Goal: Task Accomplishment & Management: Complete application form

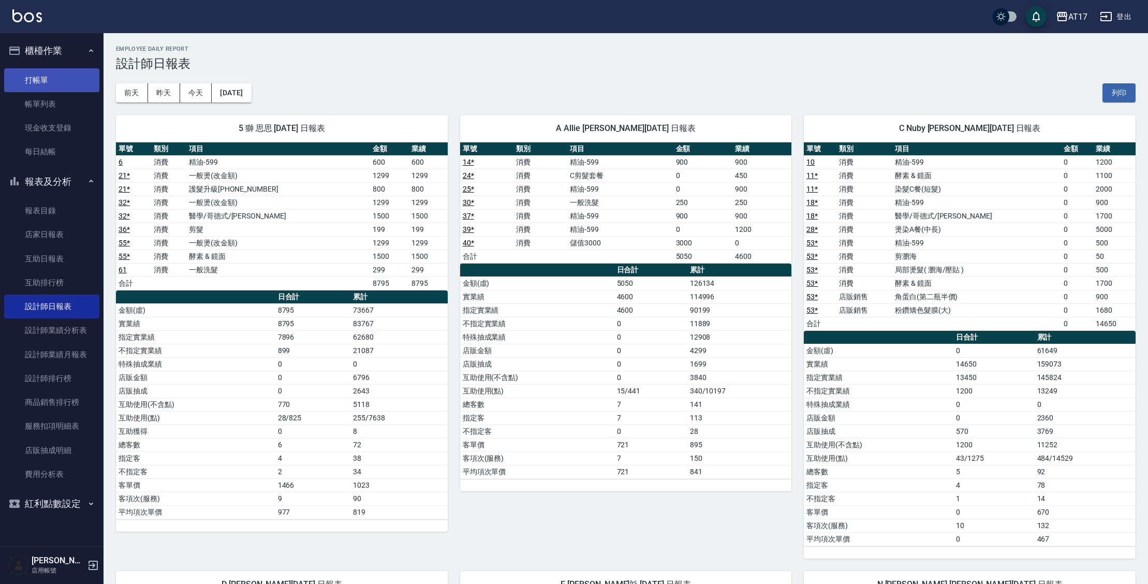
scroll to position [853, 0]
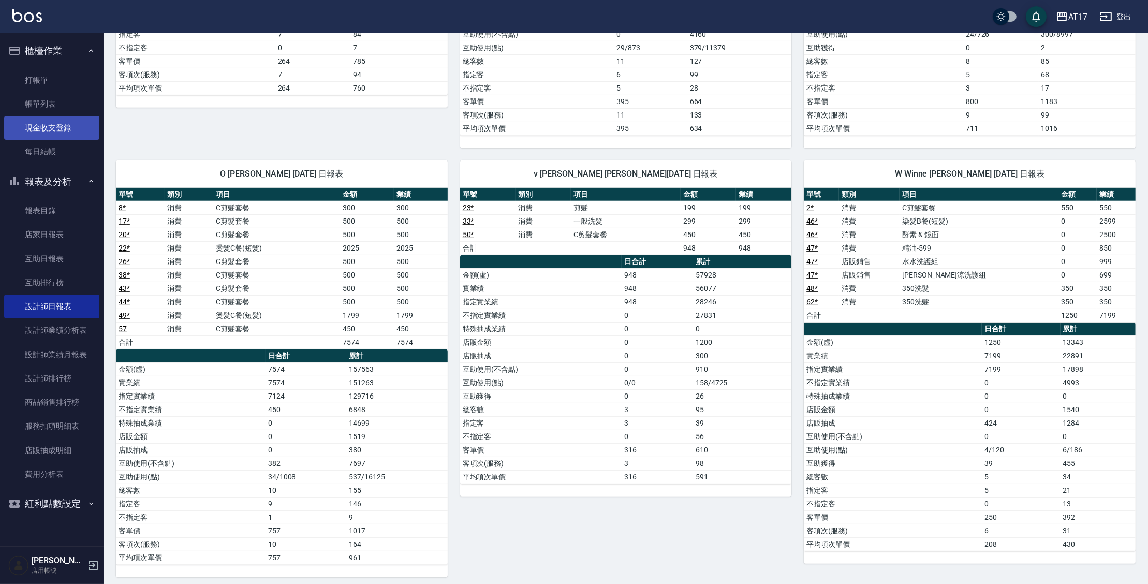
drag, startPoint x: 34, startPoint y: 128, endPoint x: 35, endPoint y: 123, distance: 5.4
click at [34, 128] on link "現金收支登錄" at bounding box center [51, 128] width 95 height 24
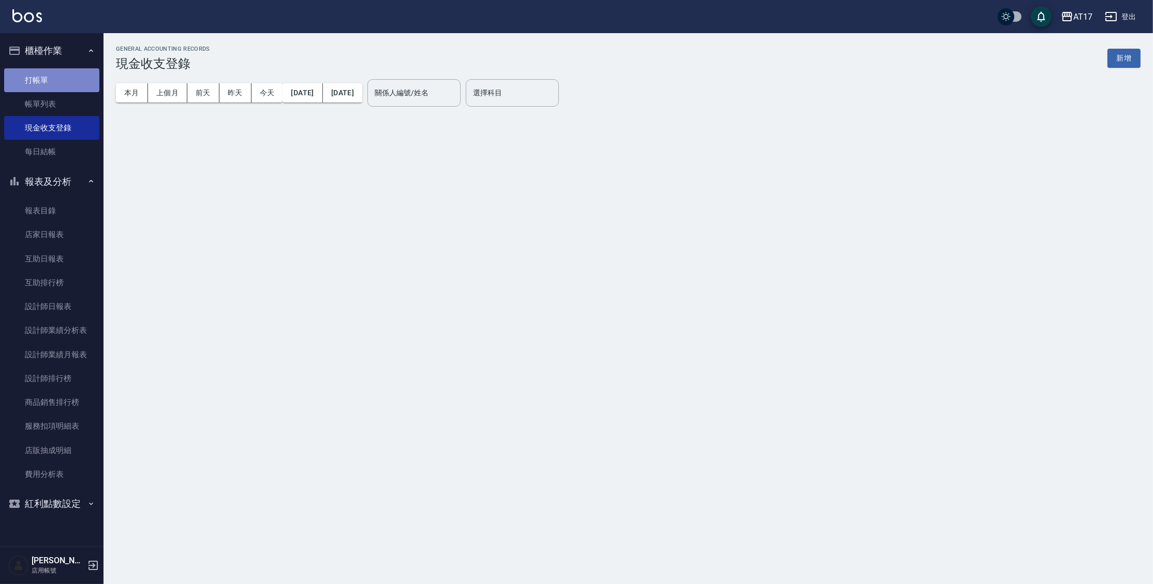
click at [43, 80] on link "打帳單" at bounding box center [51, 80] width 95 height 24
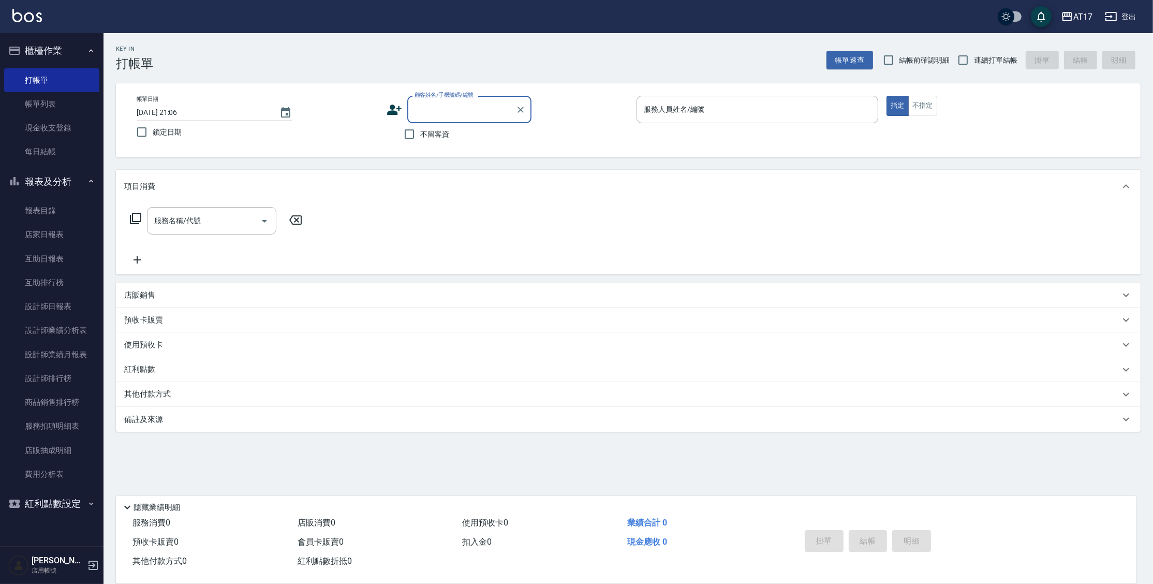
click at [450, 137] on div "不留客資" at bounding box center [459, 134] width 145 height 22
click at [449, 134] on div "不留客資" at bounding box center [459, 134] width 145 height 22
click at [442, 133] on span "不留客資" at bounding box center [434, 134] width 29 height 11
click at [420, 133] on input "不留客資" at bounding box center [409, 134] width 22 height 22
checkbox input "true"
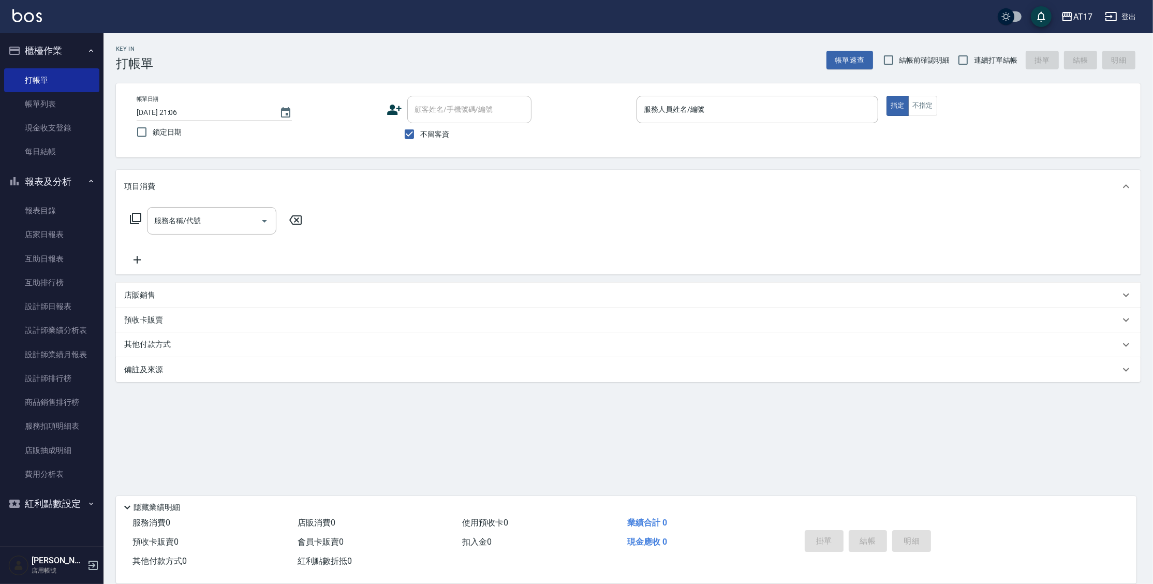
click at [986, 62] on span "連續打單結帳" at bounding box center [995, 60] width 43 height 11
click at [974, 62] on input "連續打單結帳" at bounding box center [963, 60] width 22 height 22
checkbox input "true"
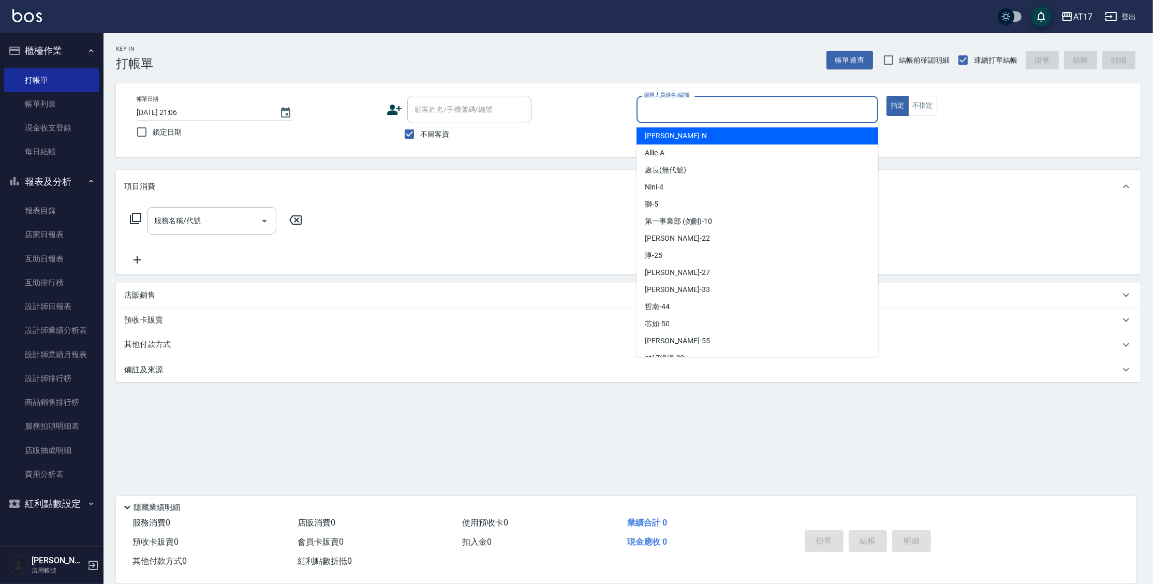
click at [870, 101] on input "服務人員姓名/編號" at bounding box center [757, 109] width 232 height 18
type input "[PERSON_NAME]-N"
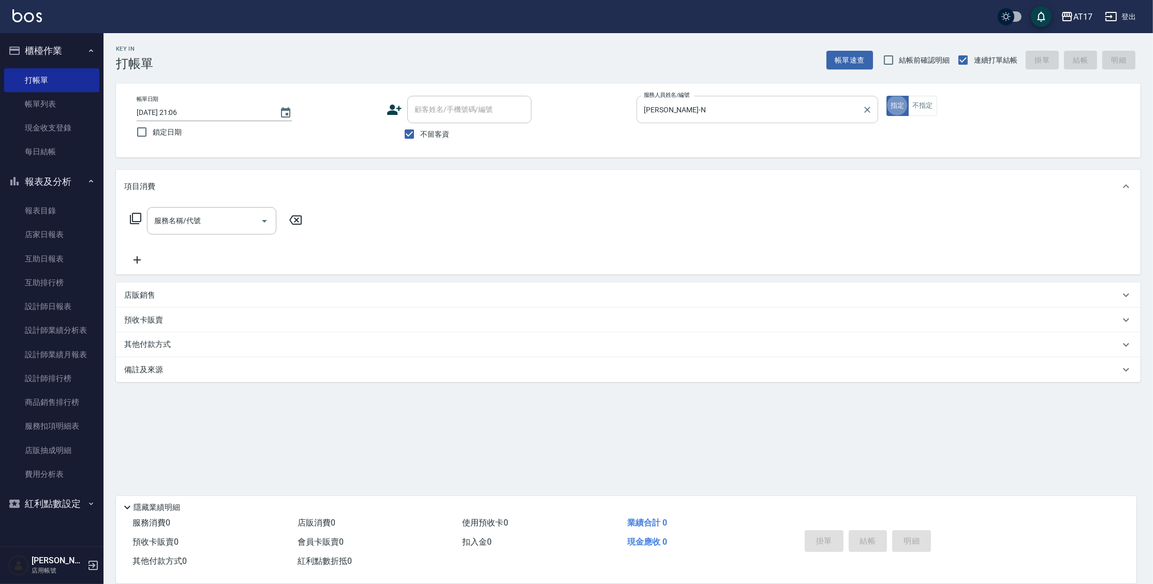
type button "true"
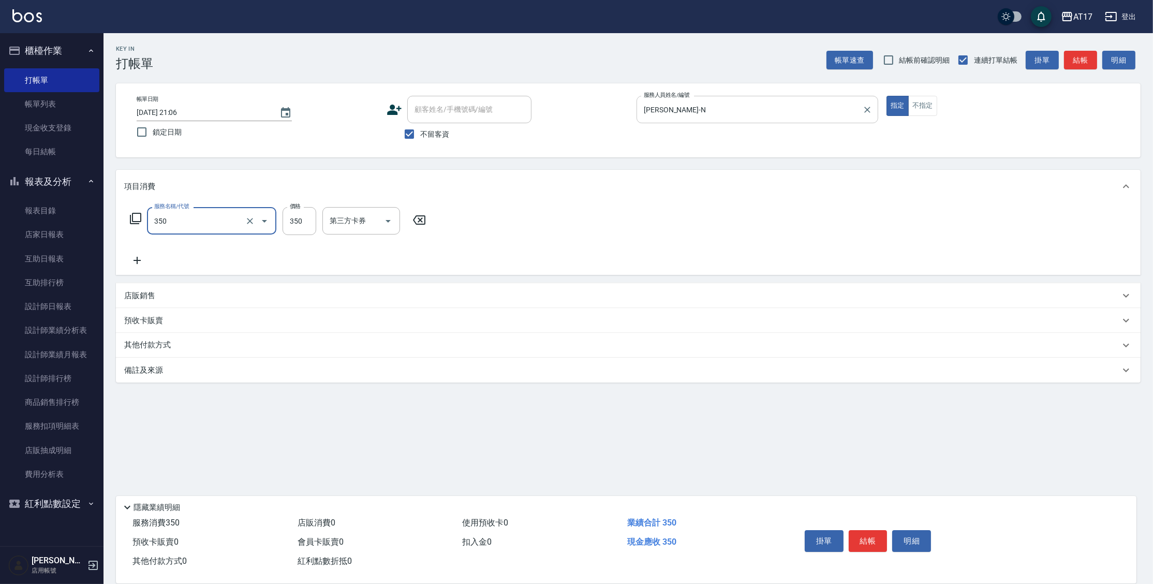
type input "350洗髮(350)"
type input "[PERSON_NAME]-22"
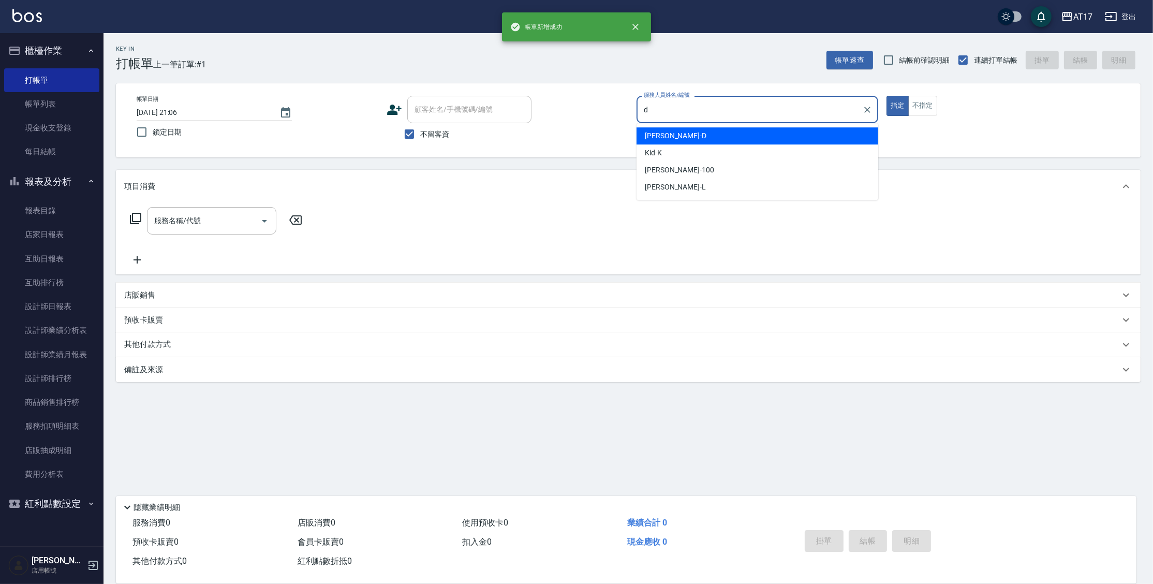
type input "[PERSON_NAME]-D"
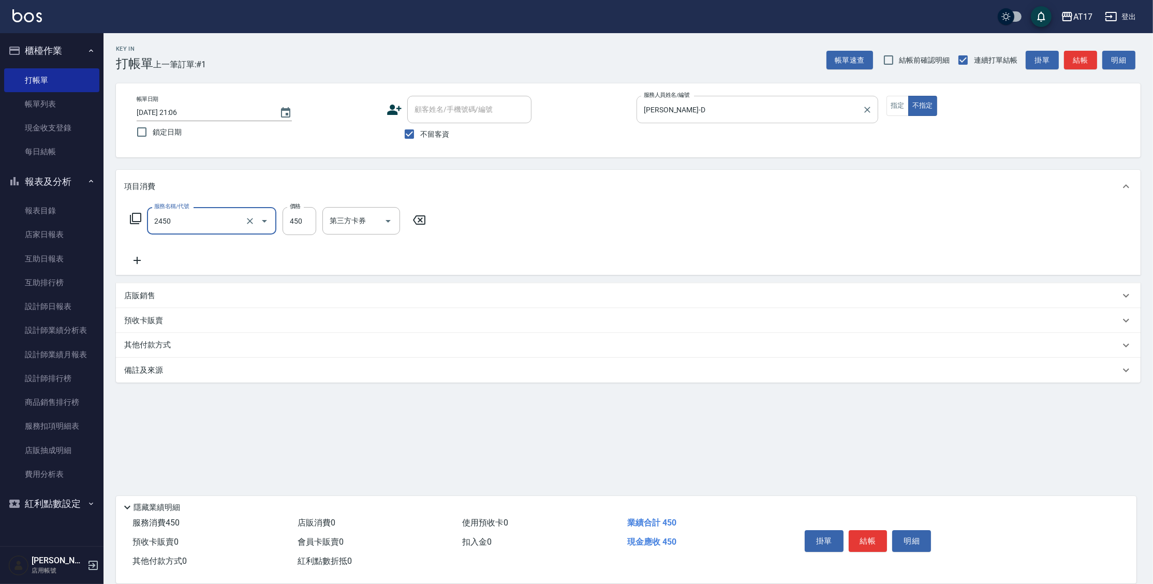
type input "C剪髮套餐(2450)"
type input "[PERSON_NAME]-27"
click at [904, 107] on button "指定" at bounding box center [897, 106] width 22 height 20
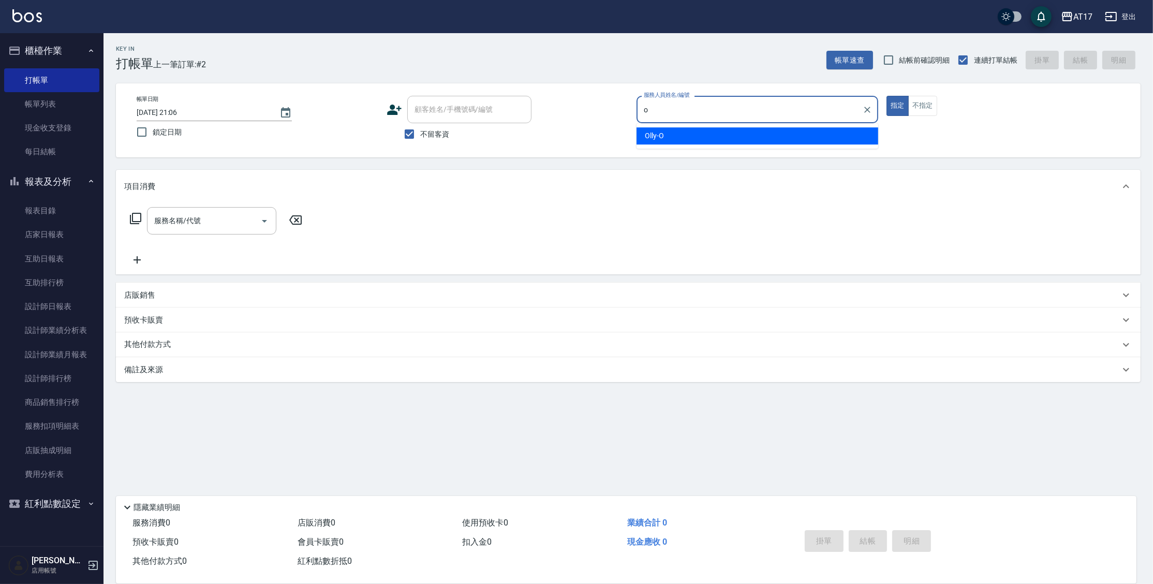
type input "Olly-O"
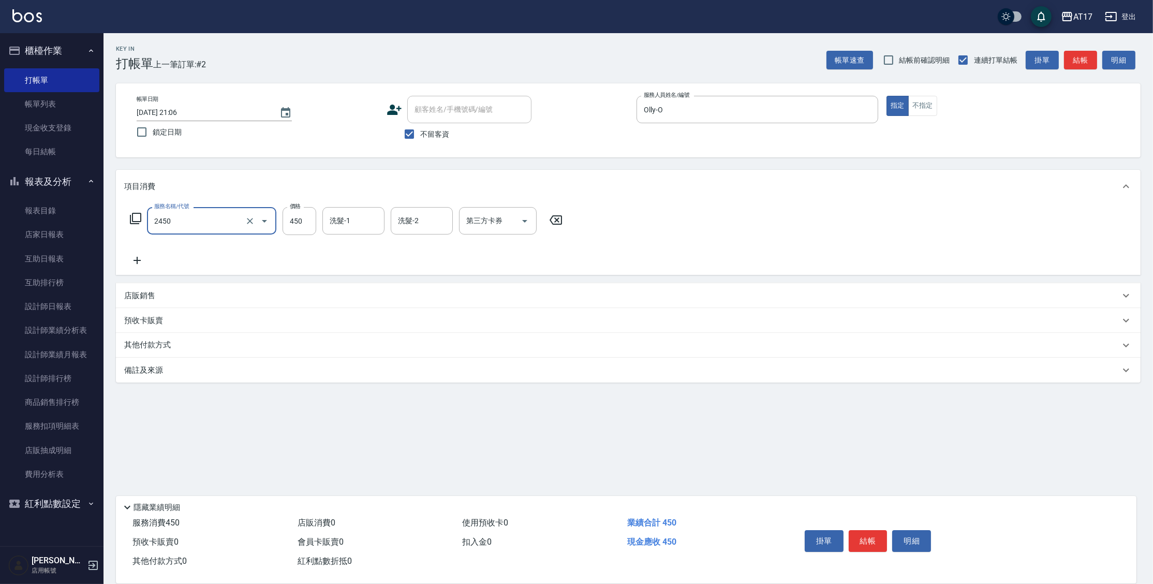
type input "C剪髮套餐(2450)"
type input "500"
type input "[PERSON_NAME]-55"
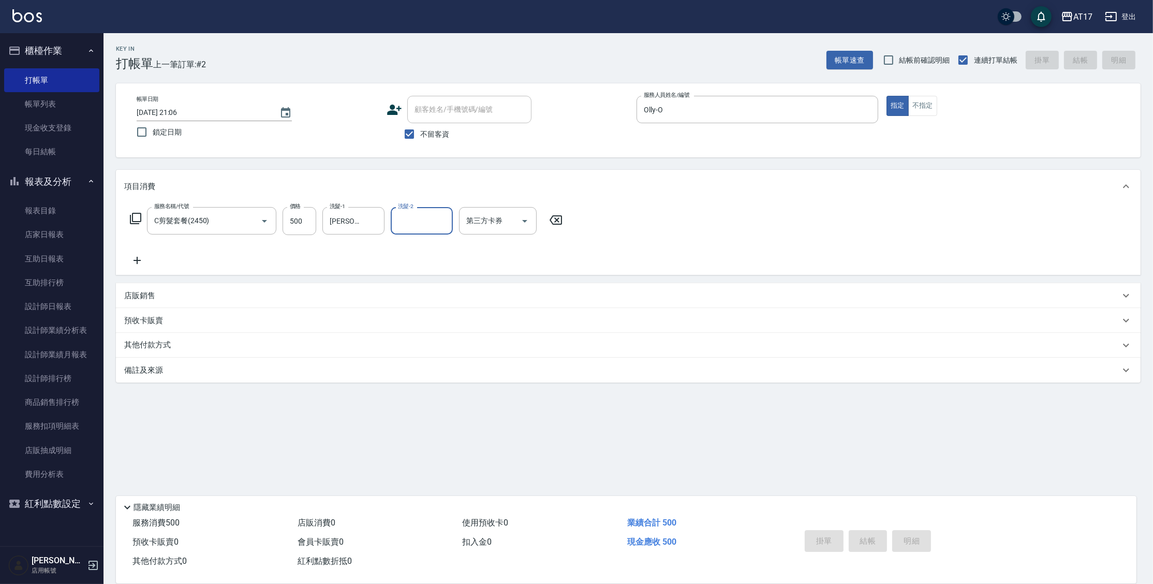
type input "[DATE] 21:07"
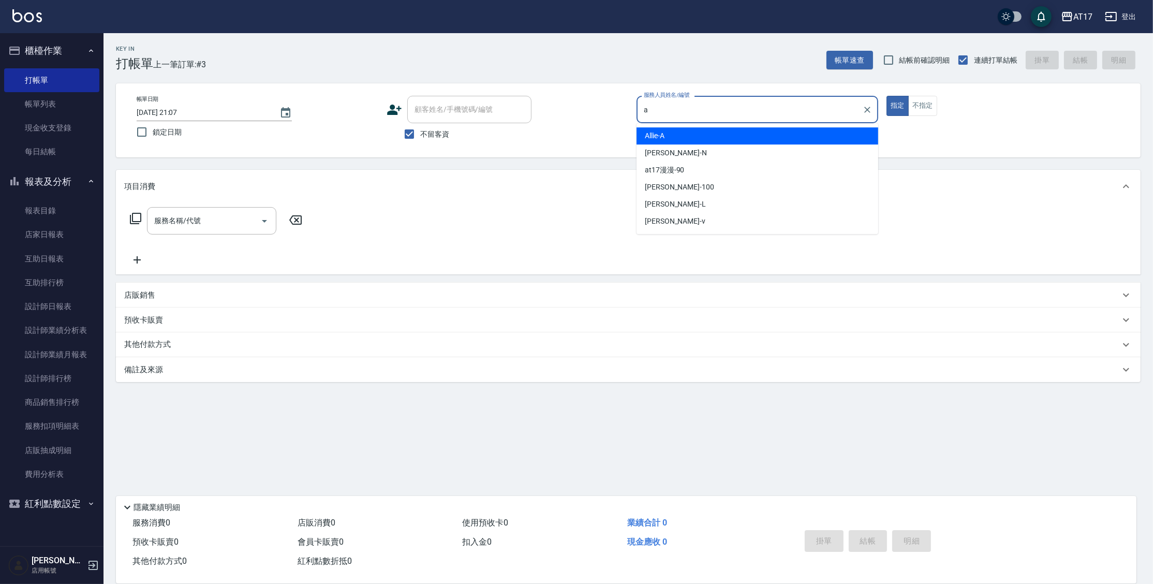
type input "Allie-A"
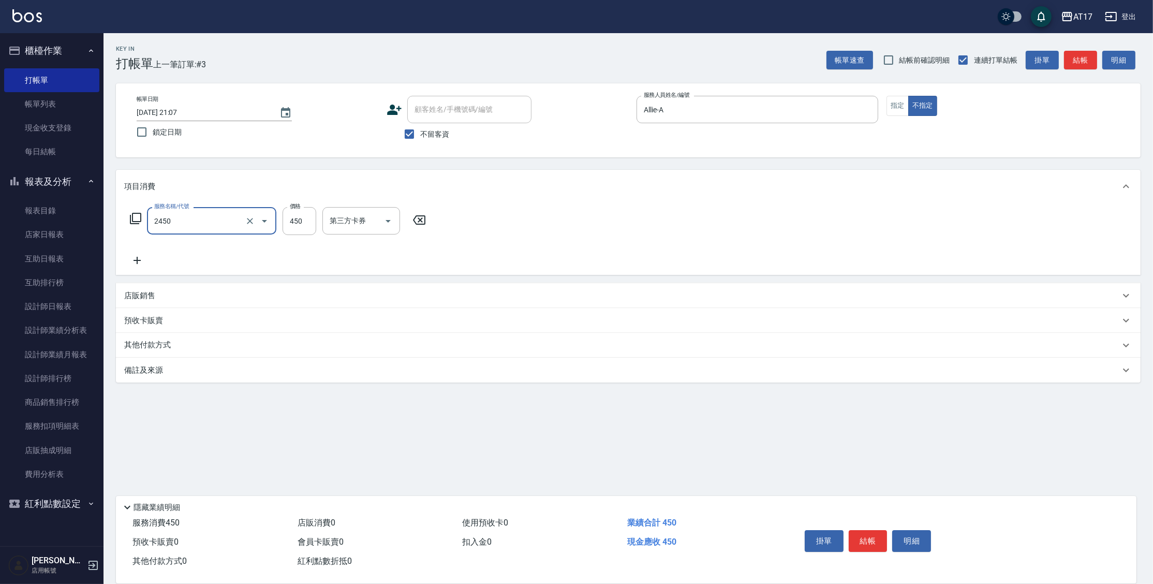
type input "C剪髮套餐(2450)"
type input "[PERSON_NAME]-25"
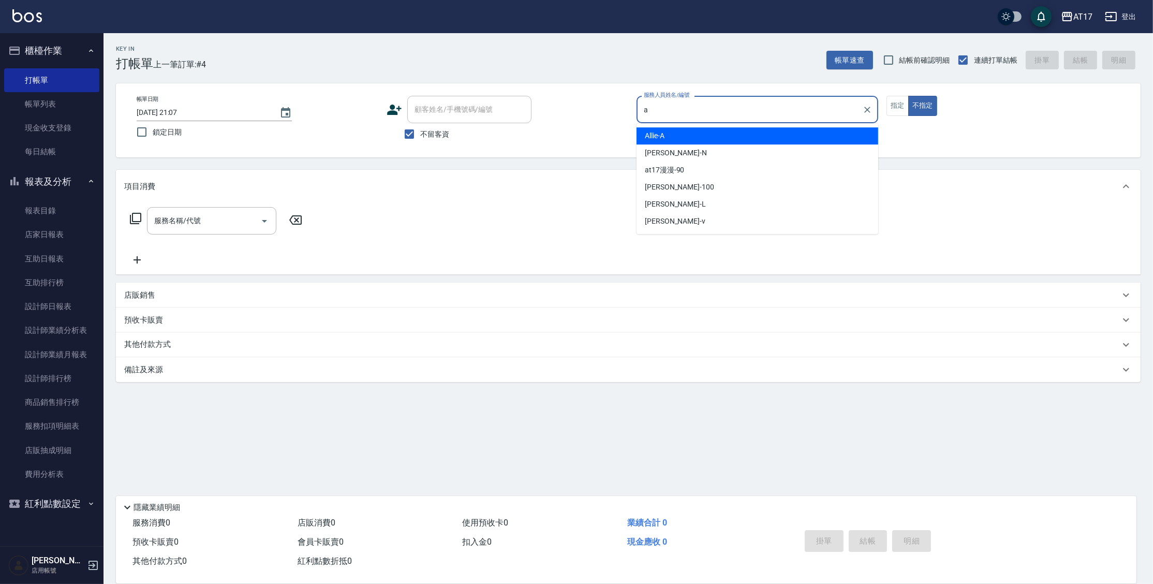
type input "Allie-A"
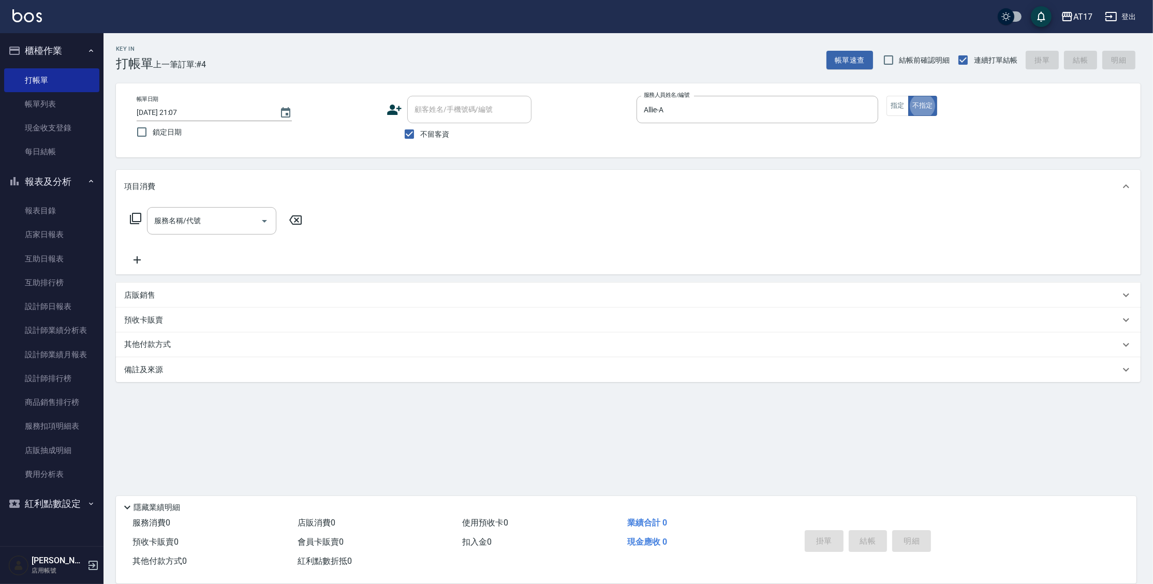
type button "false"
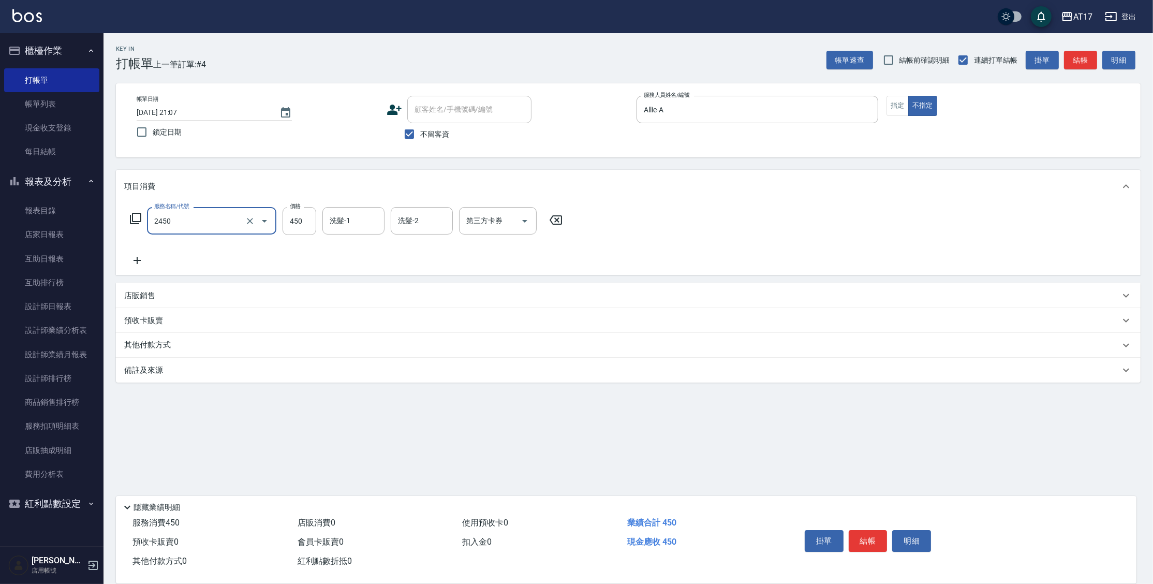
type input "C剪髮套餐(2450)"
type input "[PERSON_NAME]-25"
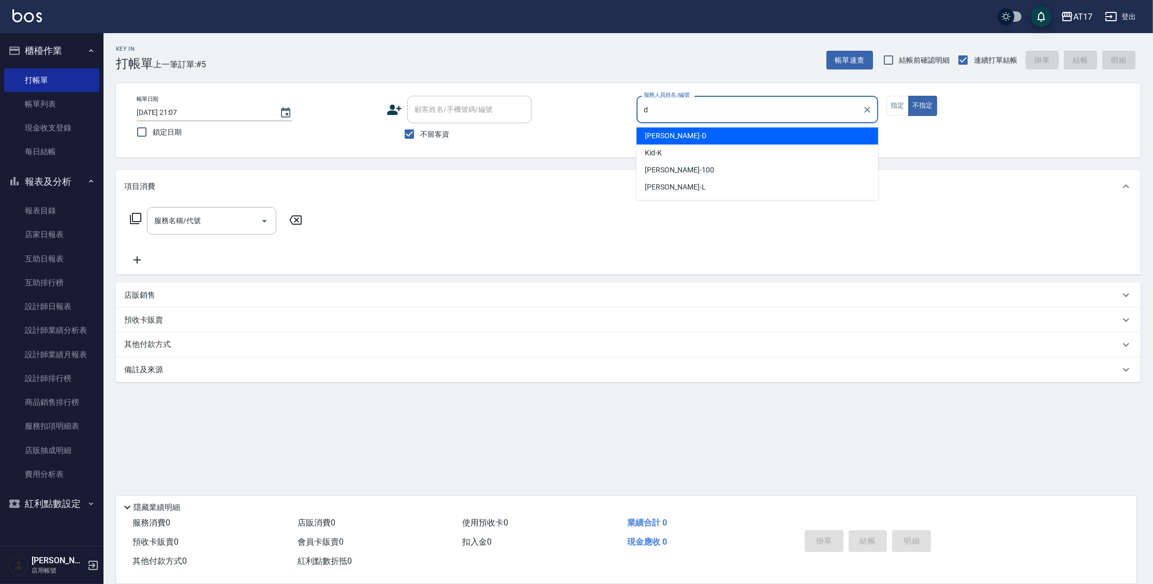
type input "[PERSON_NAME]-D"
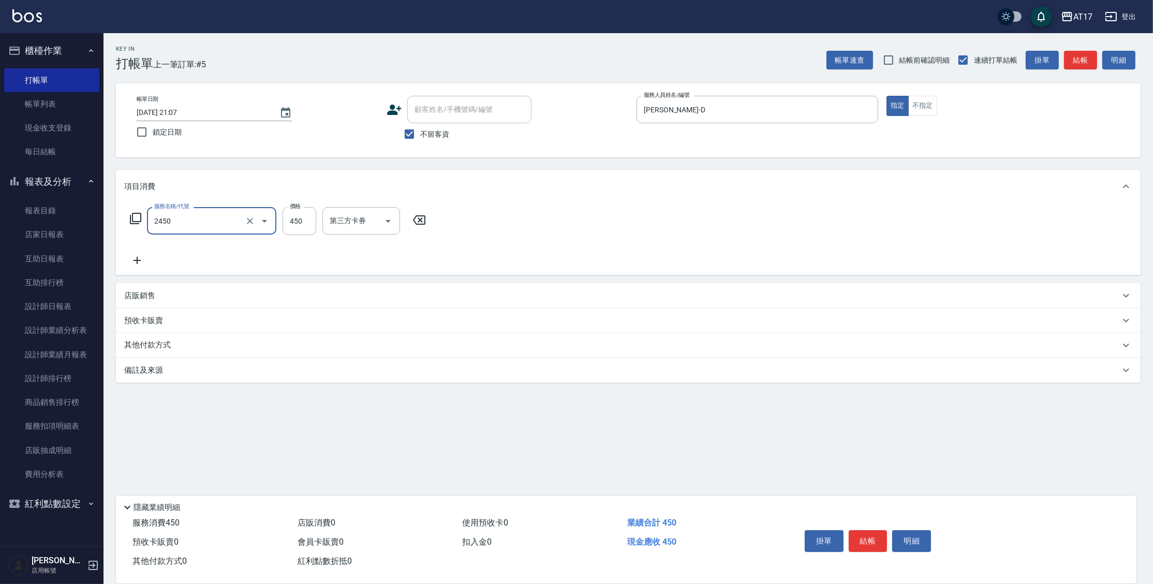
type input "C剪髮套餐(2450)"
type input "[PERSON_NAME]-22"
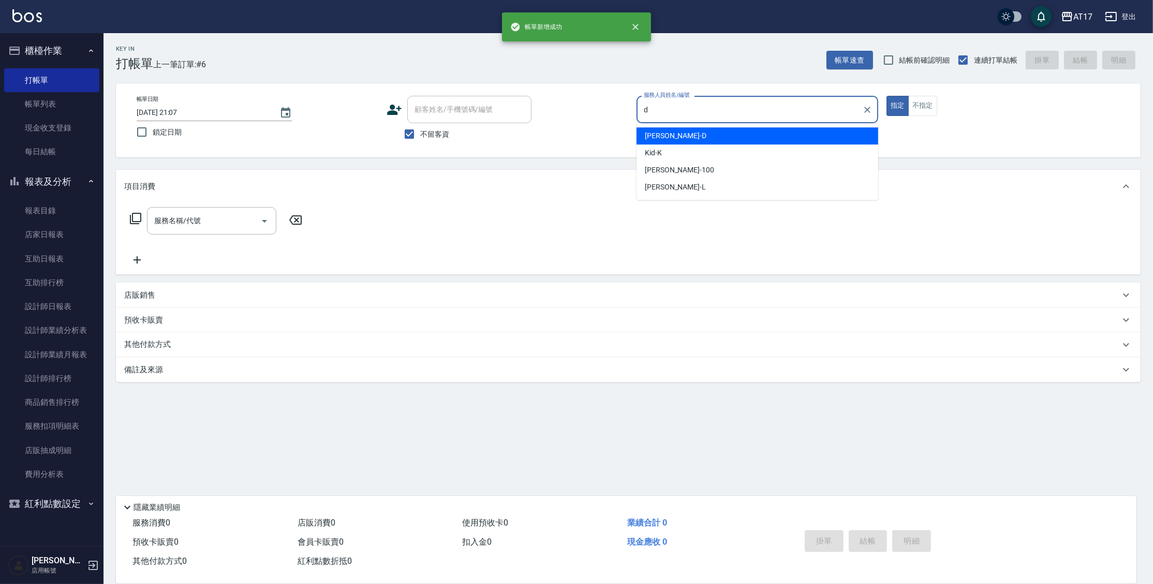
type input "[PERSON_NAME]-D"
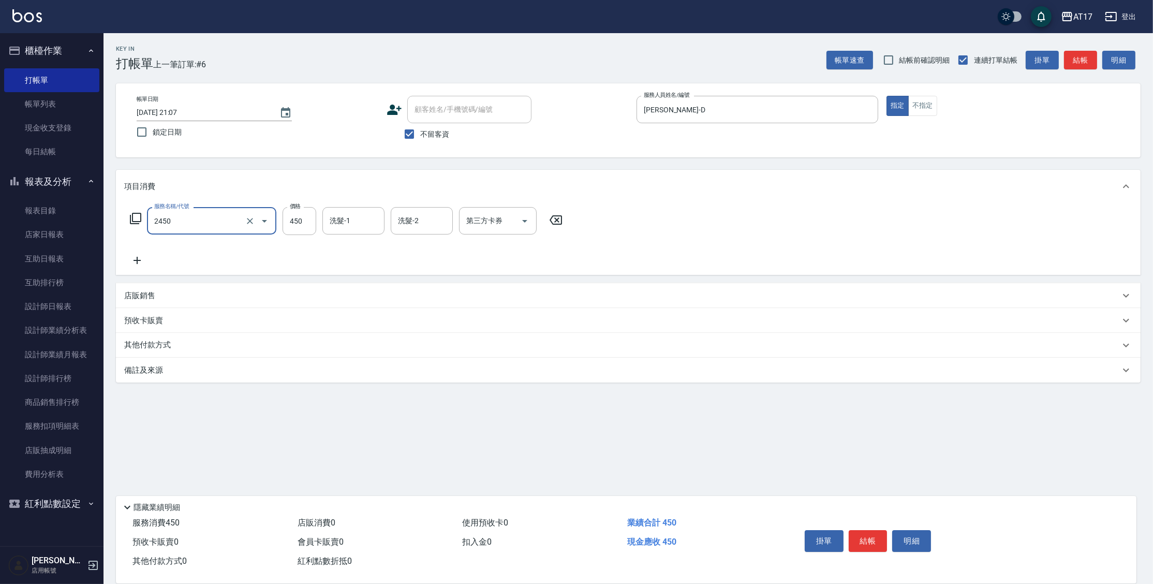
type input "C剪髮套餐(2450)"
type input "500"
type input "[PERSON_NAME]-27"
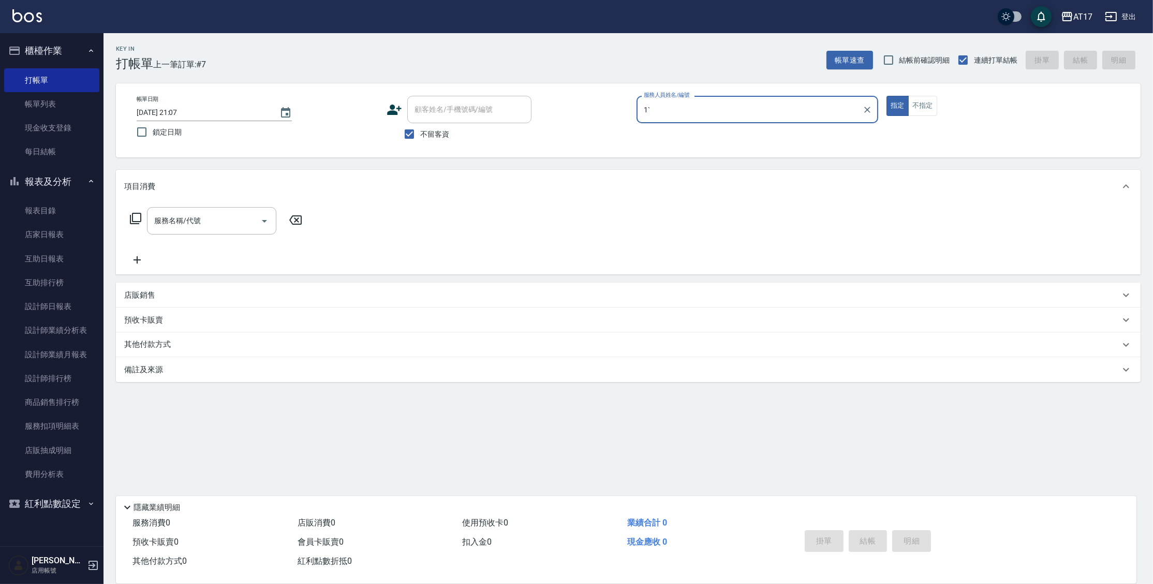
type input "1`"
